Goal: Task Accomplishment & Management: Manage account settings

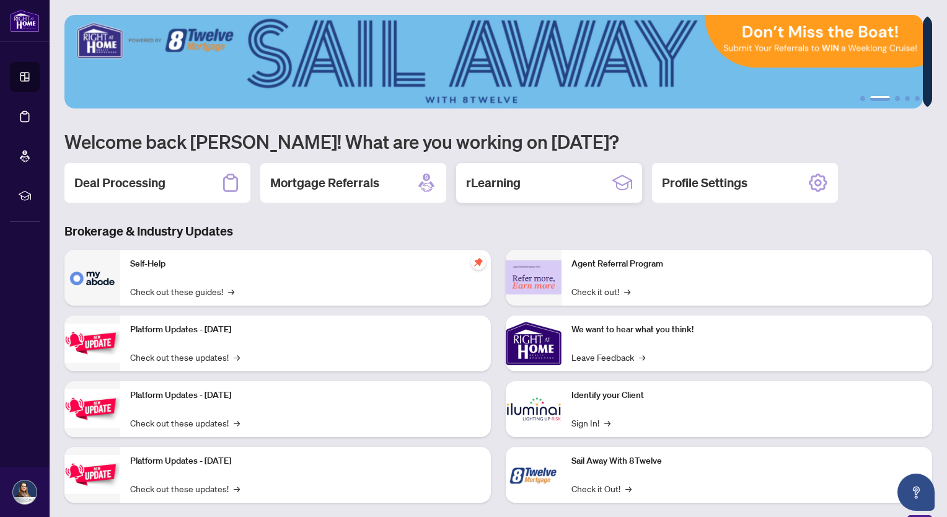
click at [516, 182] on h2 "rLearning" at bounding box center [493, 182] width 55 height 17
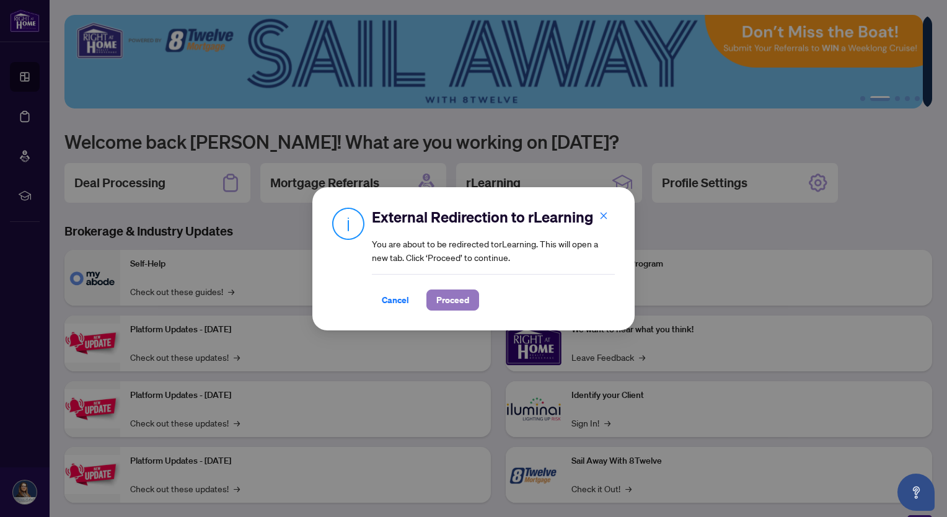
click at [454, 298] on span "Proceed" at bounding box center [452, 300] width 33 height 20
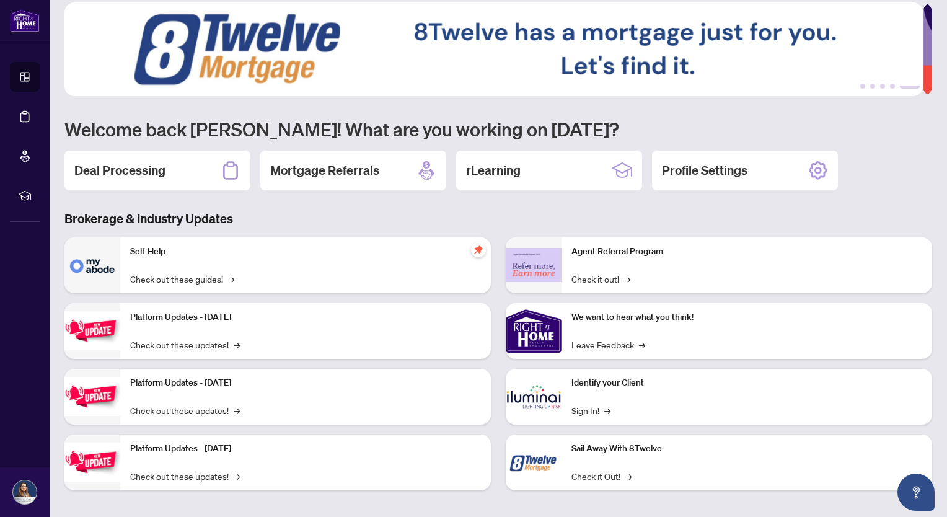
scroll to position [17, 0]
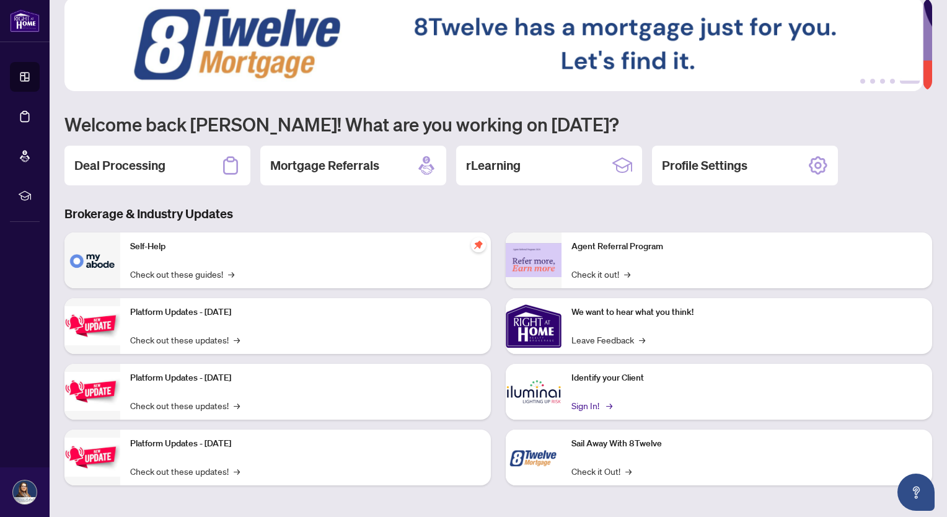
click at [585, 403] on link "Sign In! →" at bounding box center [590, 405] width 39 height 14
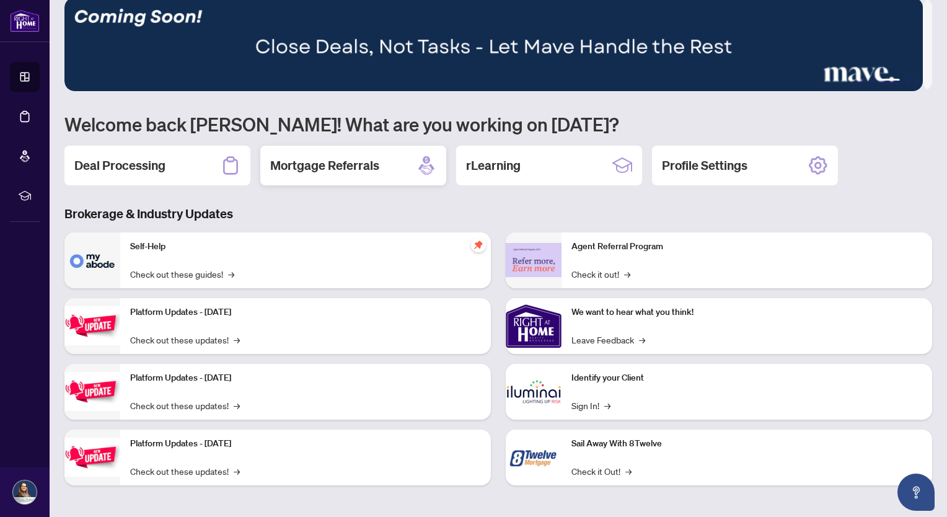
click at [364, 157] on h2 "Mortgage Referrals" at bounding box center [324, 165] width 109 height 17
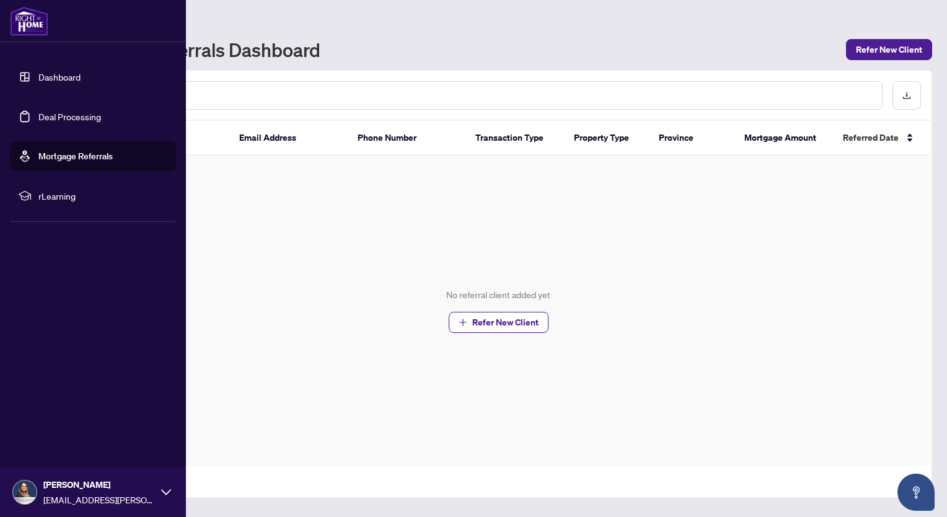
click at [42, 73] on link "Dashboard" at bounding box center [59, 76] width 42 height 11
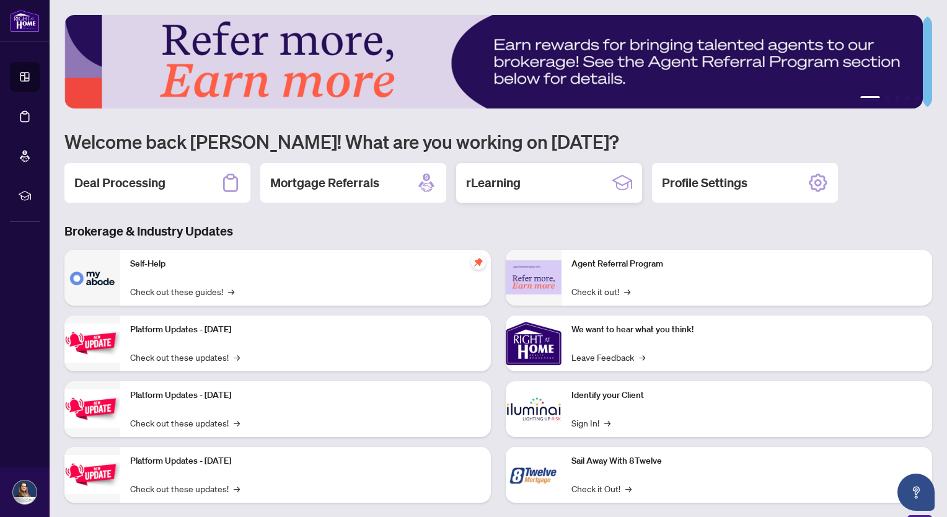
click at [523, 172] on div "rLearning" at bounding box center [549, 183] width 186 height 40
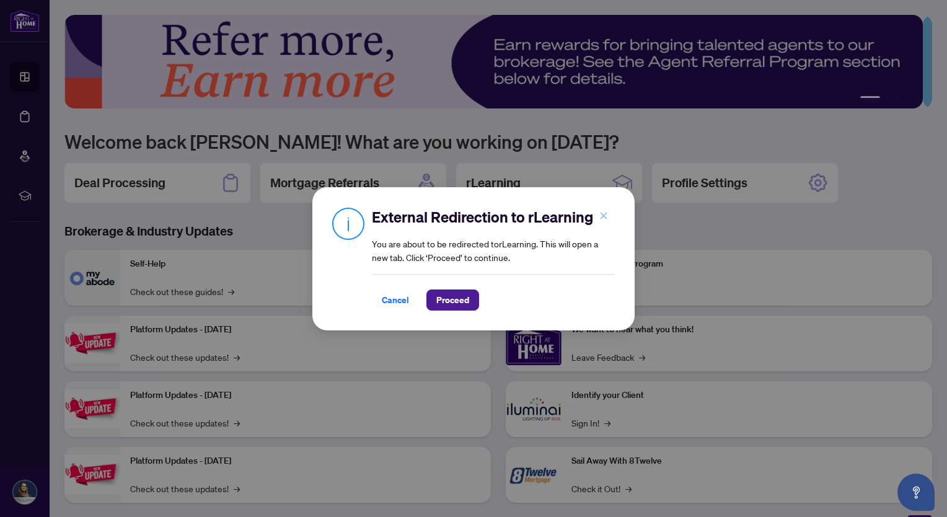
click at [605, 214] on icon "close" at bounding box center [603, 215] width 9 height 9
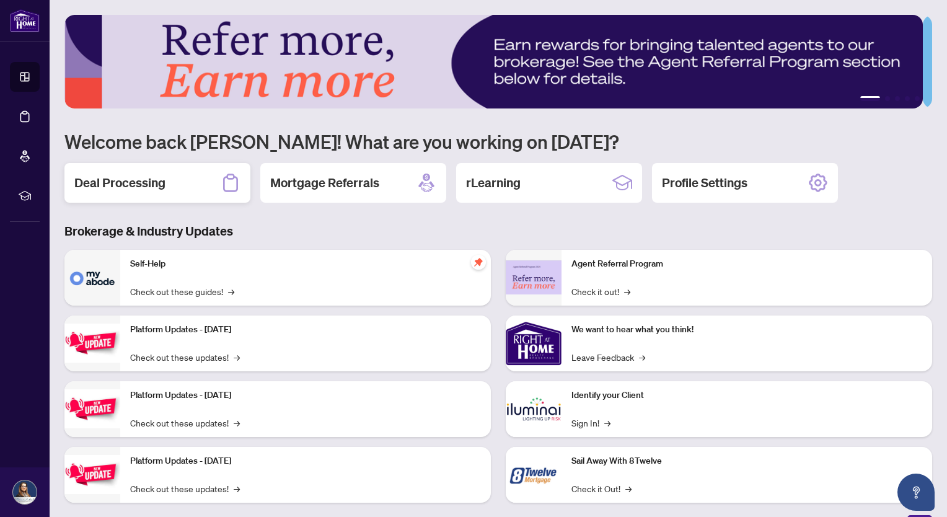
click at [141, 184] on h2 "Deal Processing" at bounding box center [119, 182] width 91 height 17
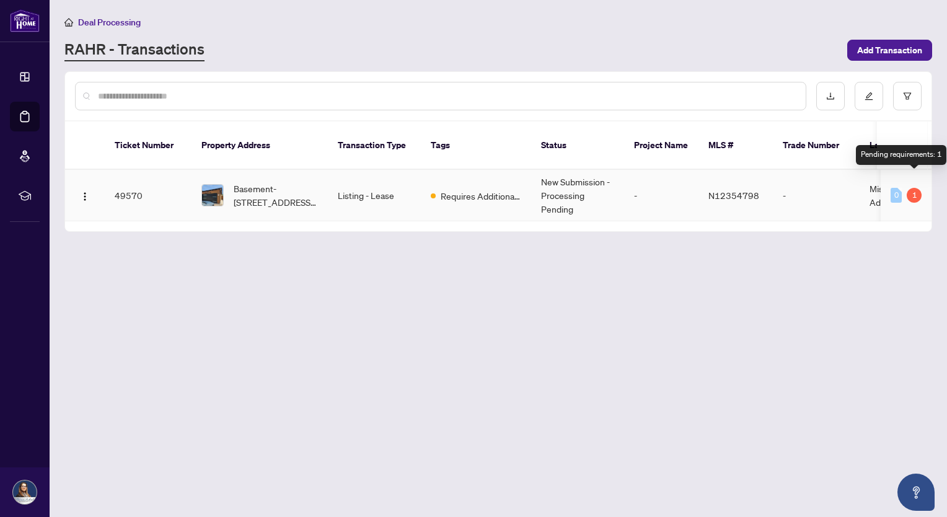
click at [908, 188] on div "1" at bounding box center [913, 195] width 15 height 15
click at [918, 188] on div "1" at bounding box center [913, 195] width 15 height 15
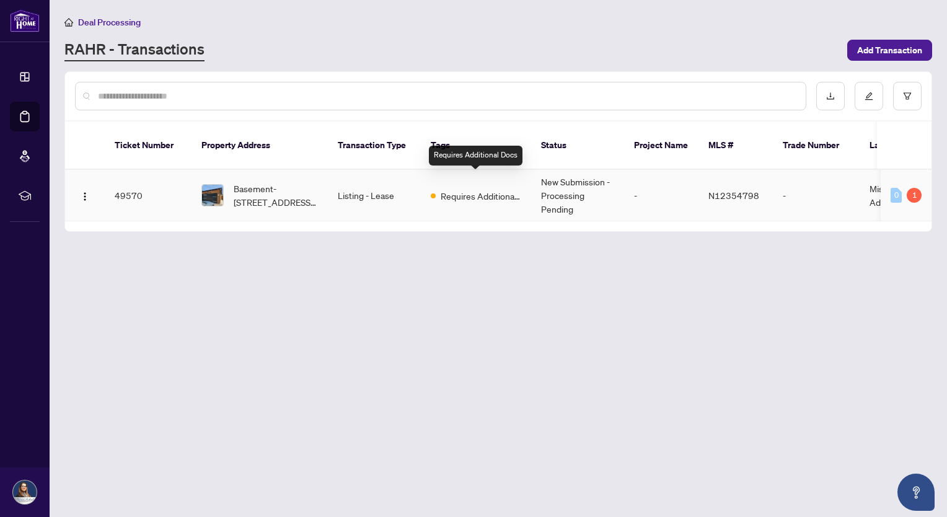
click at [482, 189] on span "Requires Additional Docs" at bounding box center [481, 196] width 81 height 14
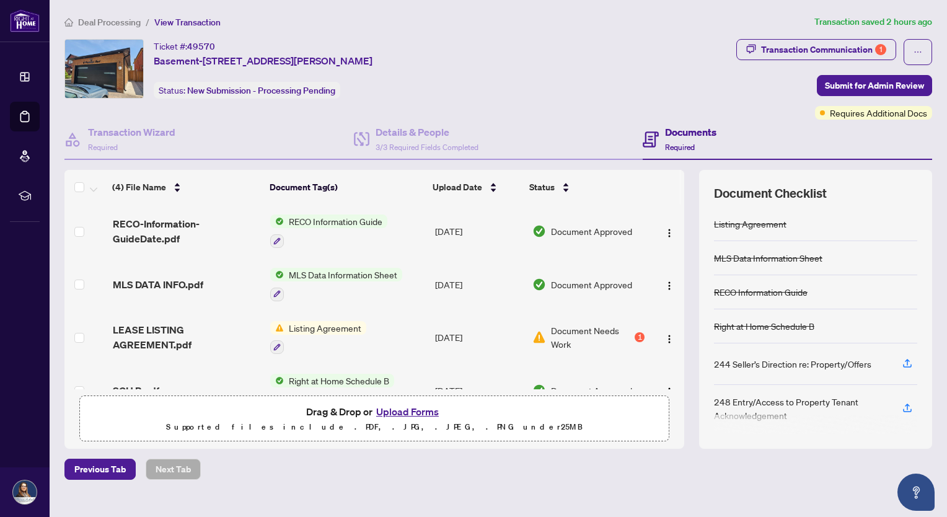
click at [581, 331] on span "Document Needs Work" at bounding box center [591, 336] width 81 height 27
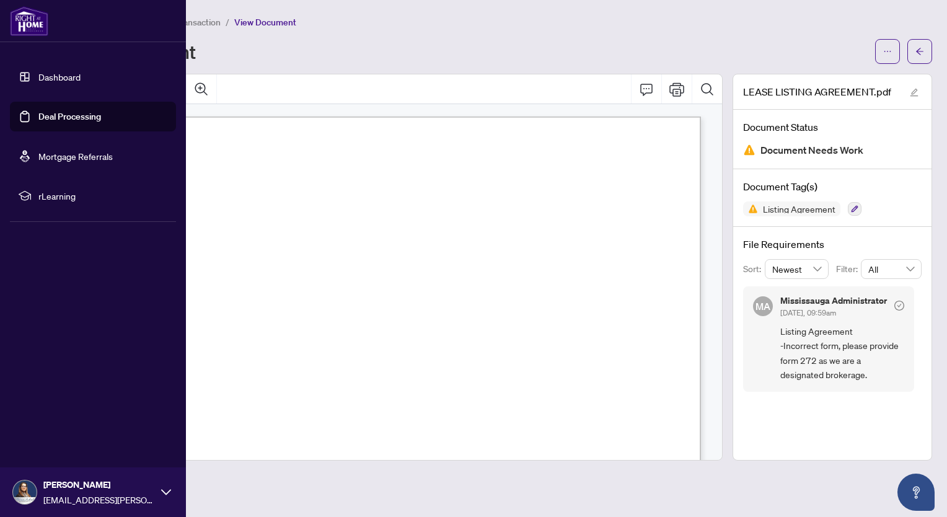
click at [48, 76] on link "Dashboard" at bounding box center [59, 76] width 42 height 11
